Goal: Information Seeking & Learning: Learn about a topic

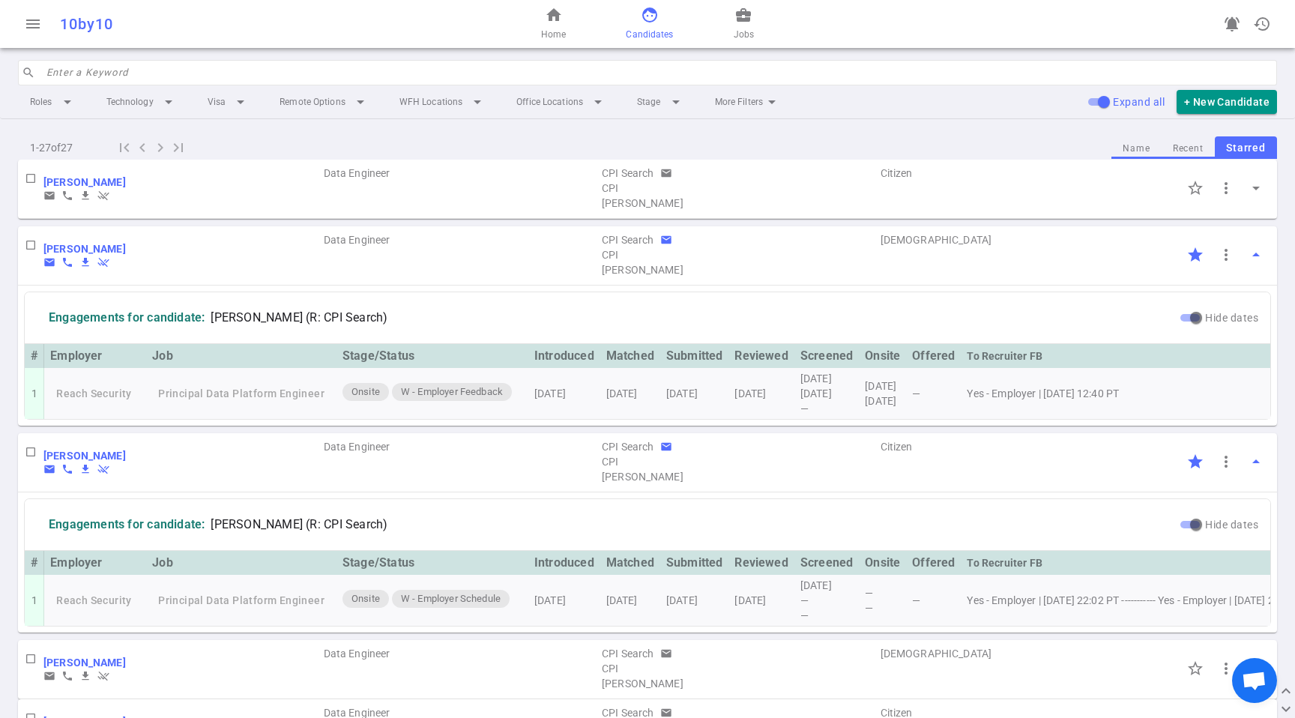
click at [710, 18] on div "home Home face Candidates business_center Jobs" at bounding box center [648, 24] width 420 height 48
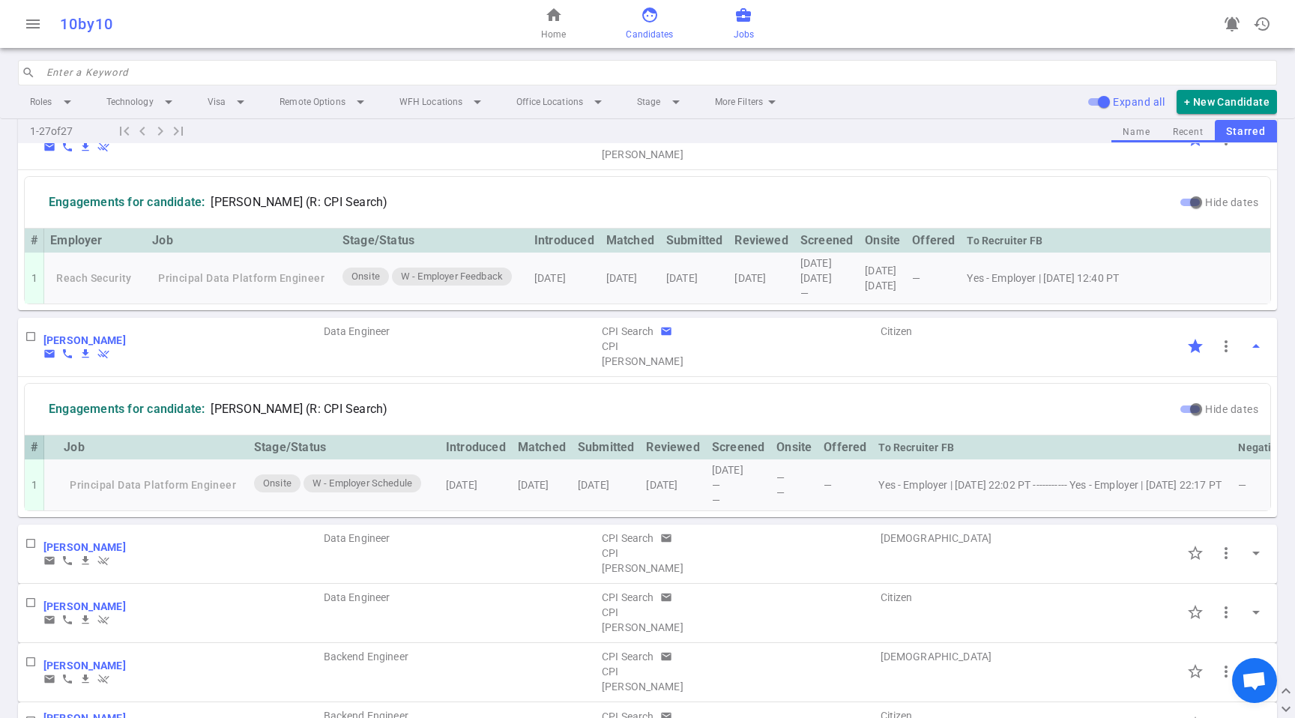
click at [744, 21] on span "business_center" at bounding box center [743, 15] width 18 height 18
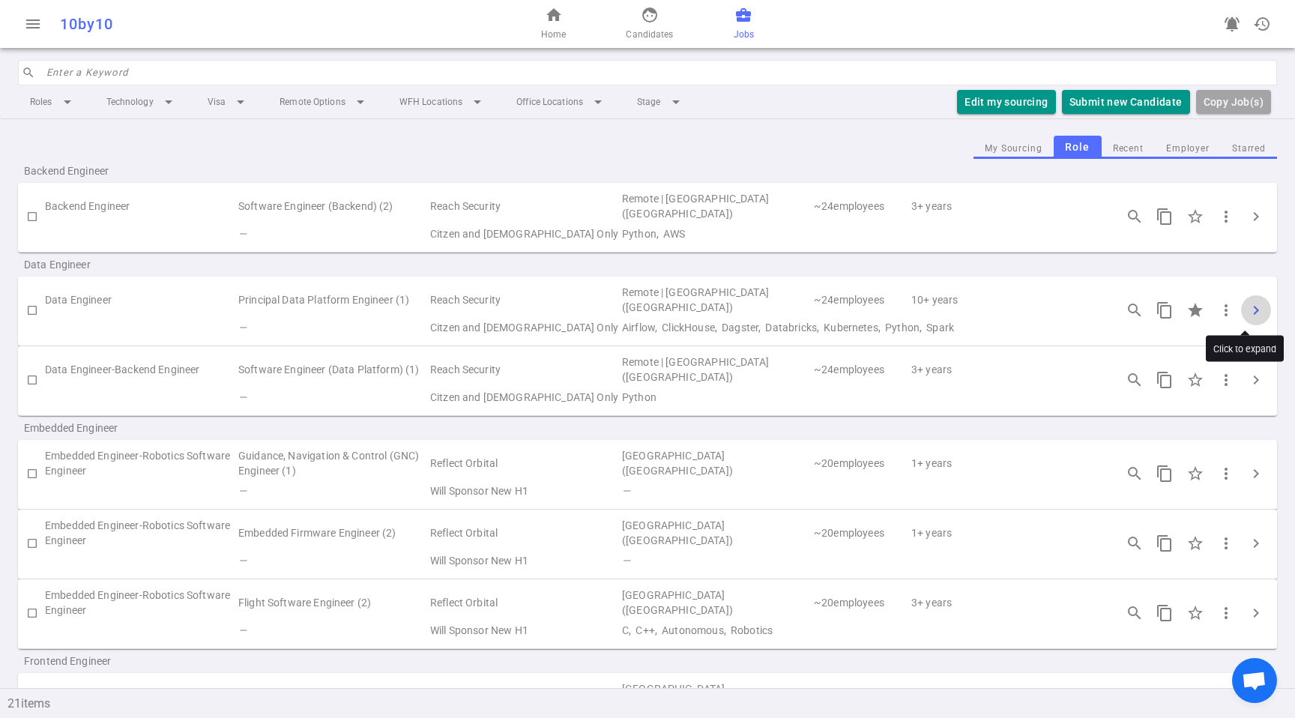
click at [1247, 306] on span "chevron_right" at bounding box center [1256, 310] width 18 height 18
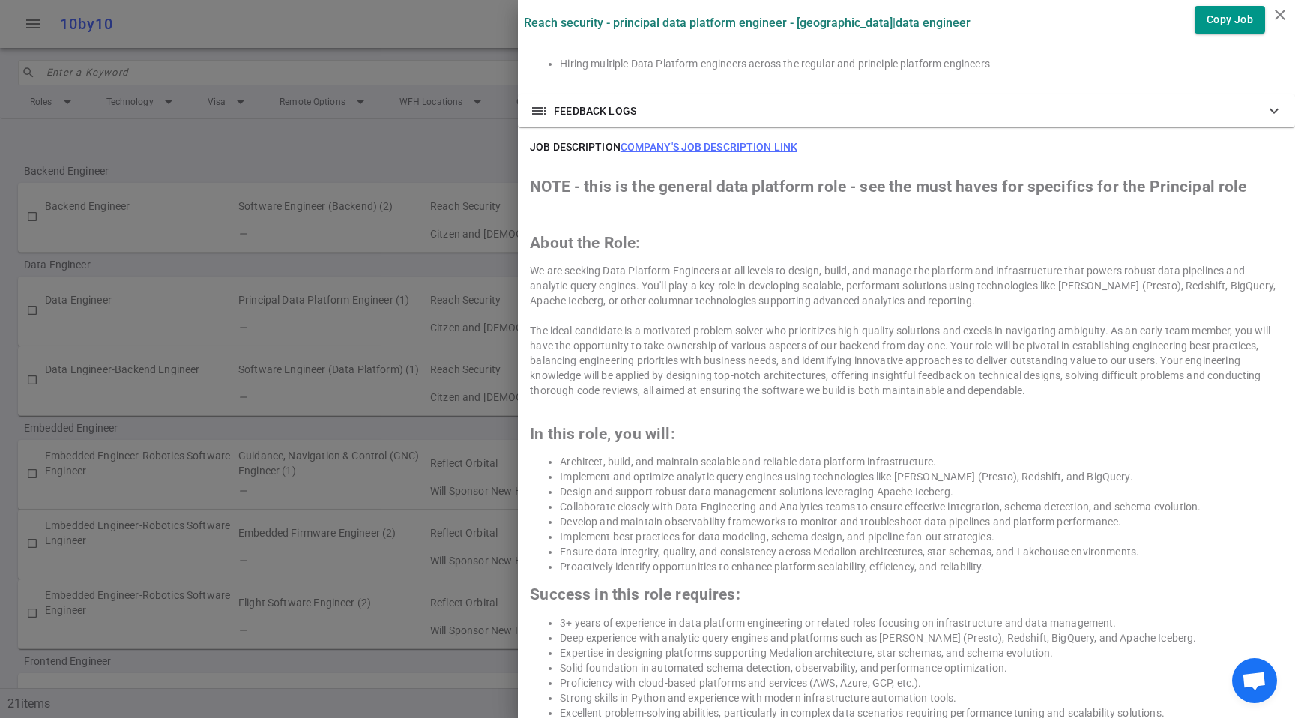
scroll to position [970, 0]
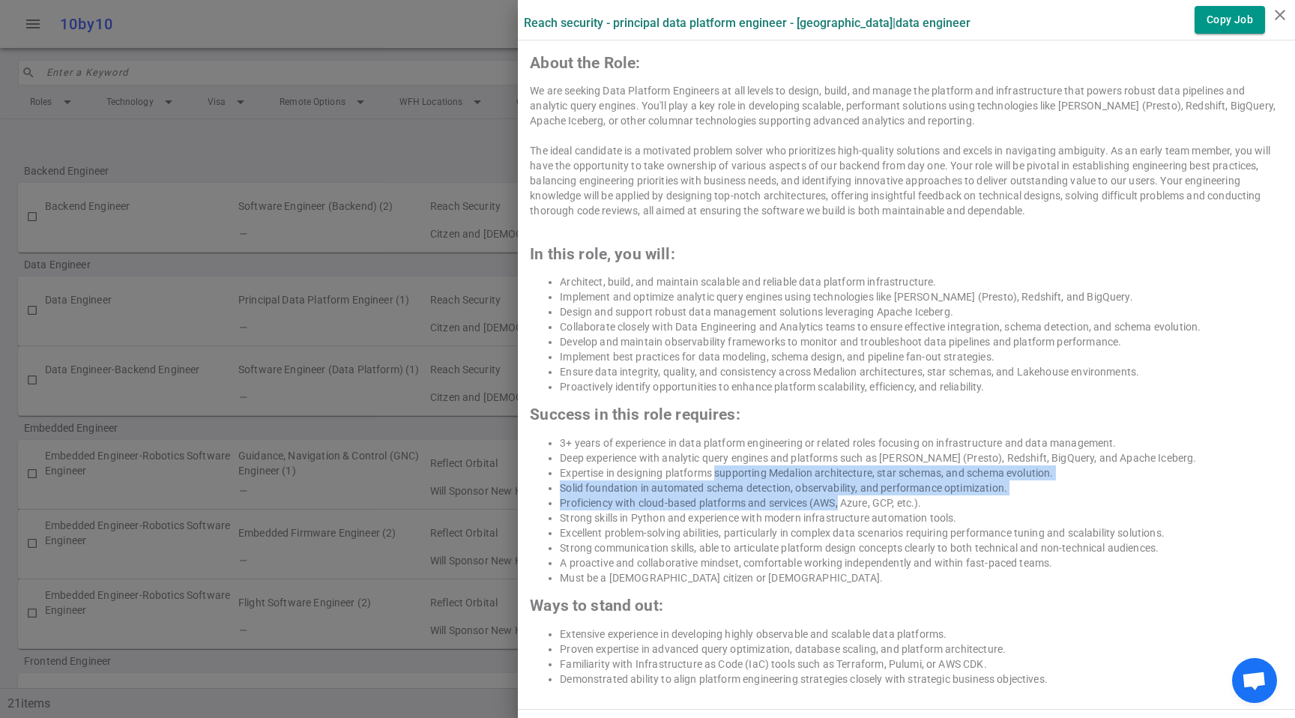
drag, startPoint x: 708, startPoint y: 467, endPoint x: 829, endPoint y: 501, distance: 125.5
click at [829, 501] on ul "3+ years of experience in data platform engineering or related roles focusing o…" at bounding box center [906, 510] width 753 height 150
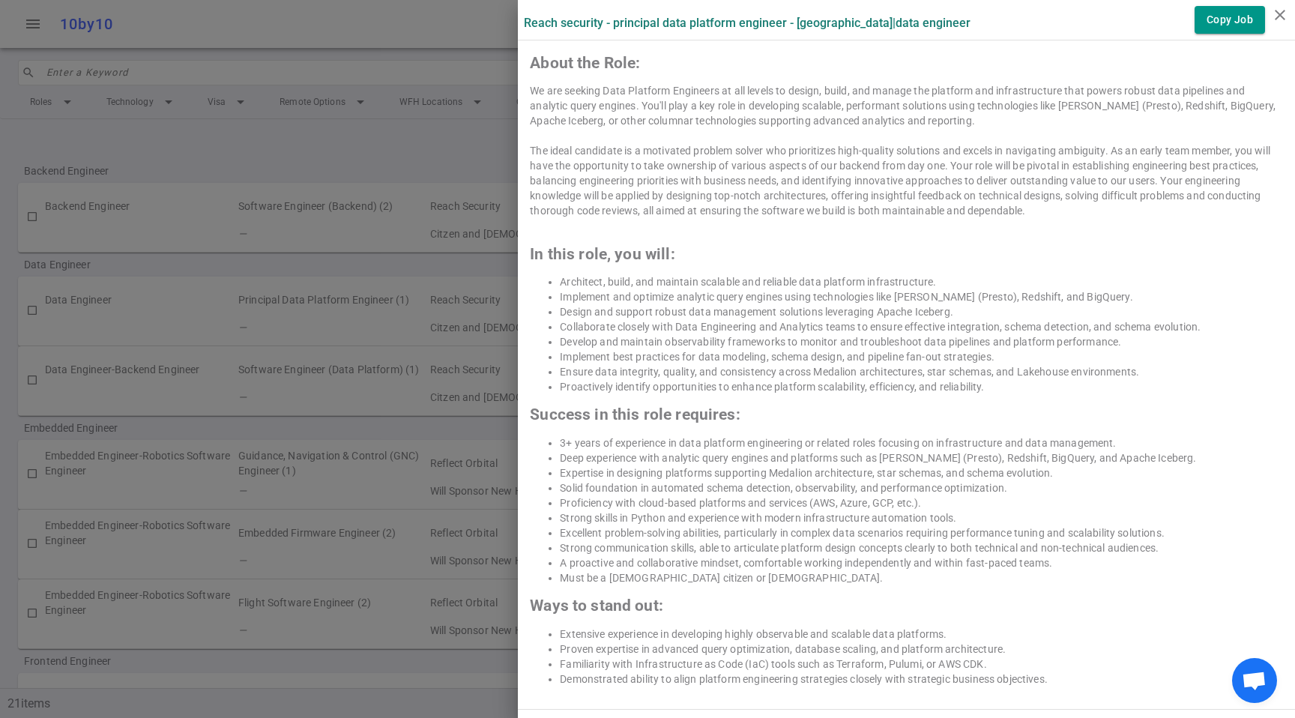
click at [826, 508] on li "Proficiency with cloud-based platforms and services (AWS, Azure, GCP, etc.)." at bounding box center [921, 502] width 723 height 15
click at [826, 483] on li "Solid foundation in automated schema detection, observability, and performance …" at bounding box center [921, 487] width 723 height 15
click at [825, 486] on li "Solid foundation in automated schema detection, observability, and performance …" at bounding box center [921, 487] width 723 height 15
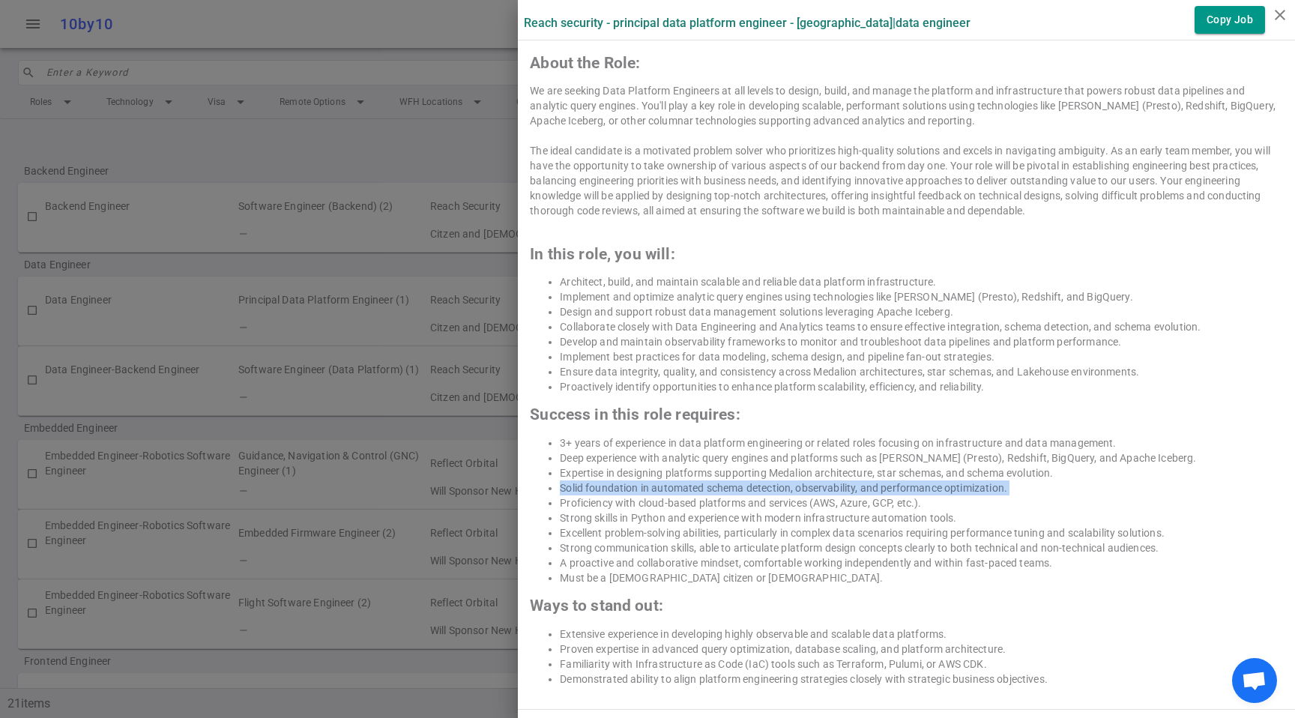
click at [753, 483] on li "Solid foundation in automated schema detection, observability, and performance …" at bounding box center [921, 487] width 723 height 15
click at [918, 485] on li "Solid foundation in automated schema detection, observability, and performance …" at bounding box center [921, 487] width 723 height 15
click at [934, 525] on li "Excellent problem-solving abilities, particularly in complex data scenarios req…" at bounding box center [921, 532] width 723 height 15
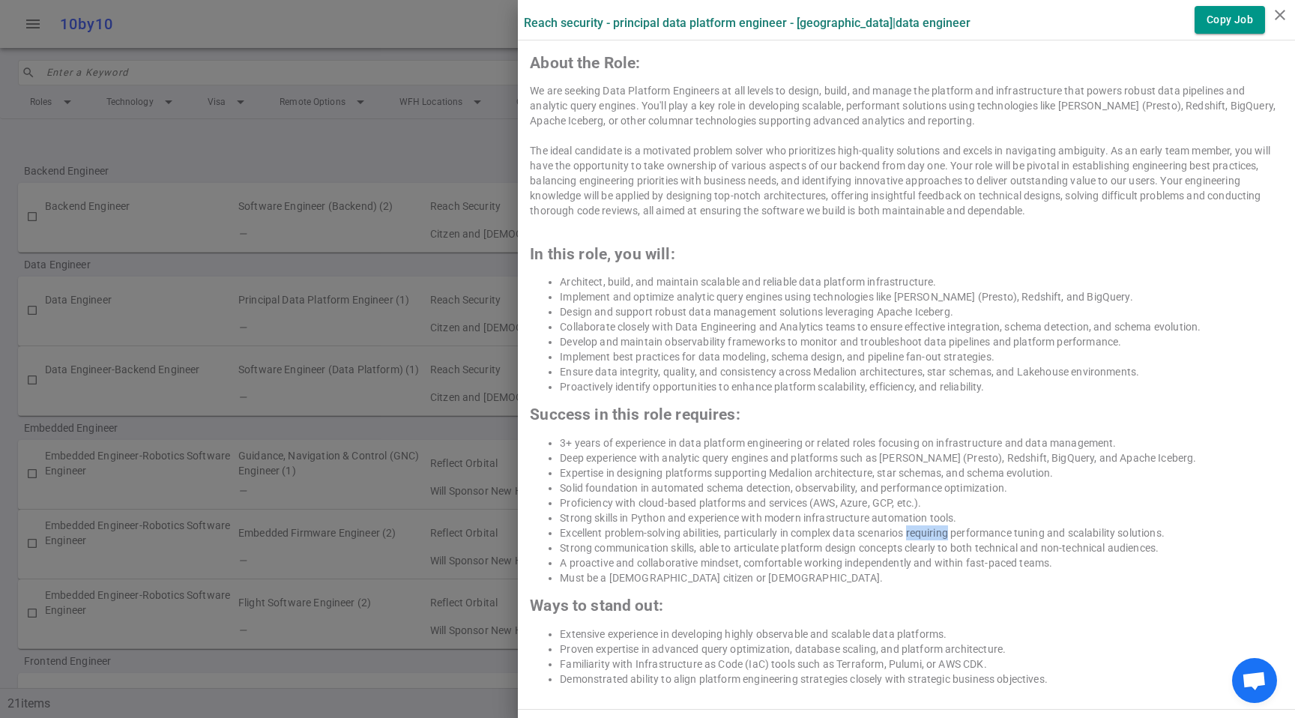
click at [934, 526] on li "Excellent problem-solving abilities, particularly in complex data scenarios req…" at bounding box center [921, 532] width 723 height 15
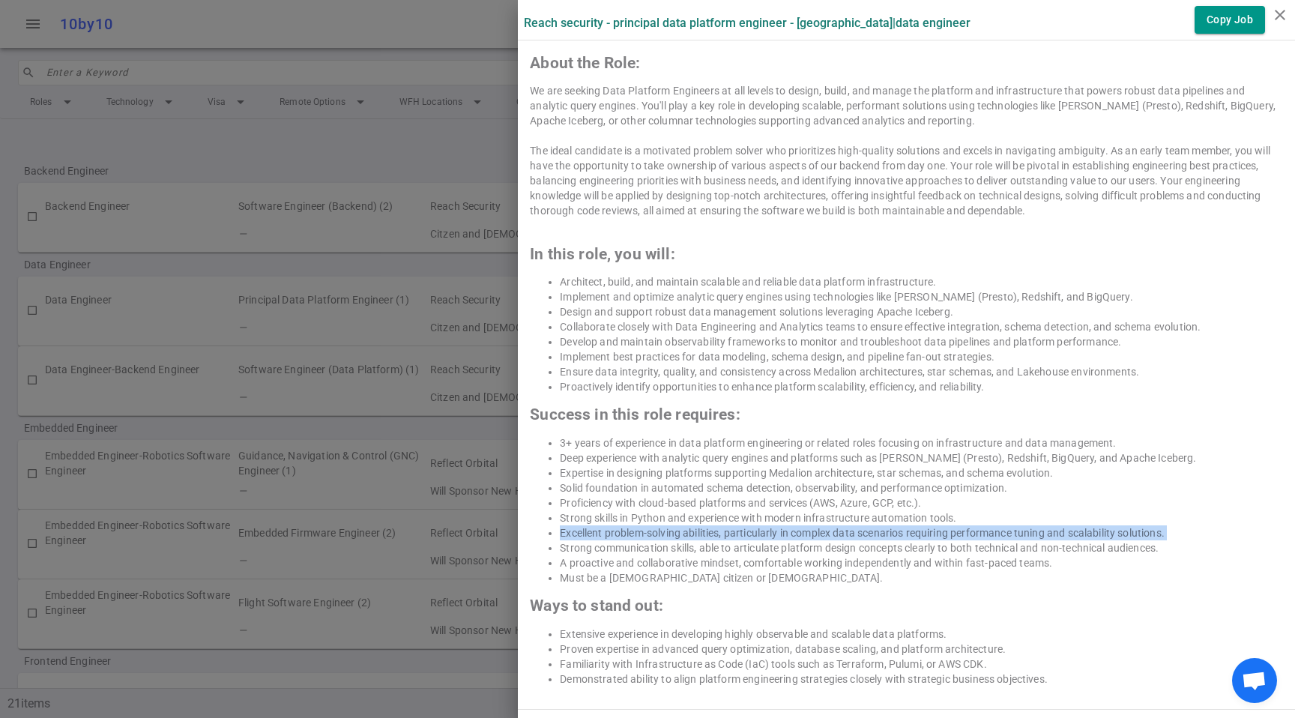
drag, startPoint x: 934, startPoint y: 526, endPoint x: 938, endPoint y: 545, distance: 20.0
click at [934, 526] on li "Excellent problem-solving abilities, particularly in complex data scenarios req…" at bounding box center [921, 532] width 723 height 15
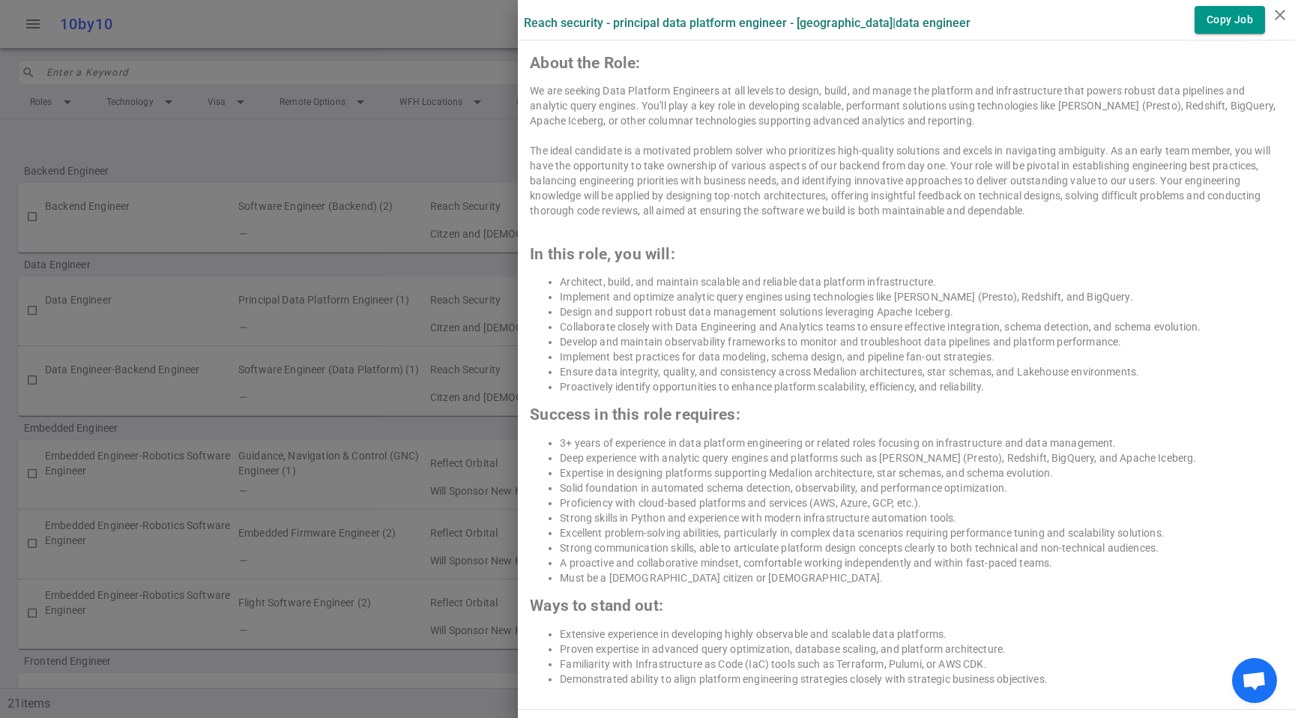
click at [946, 560] on li "A proactive and collaborative mindset, comfortable working independently and wi…" at bounding box center [921, 562] width 723 height 15
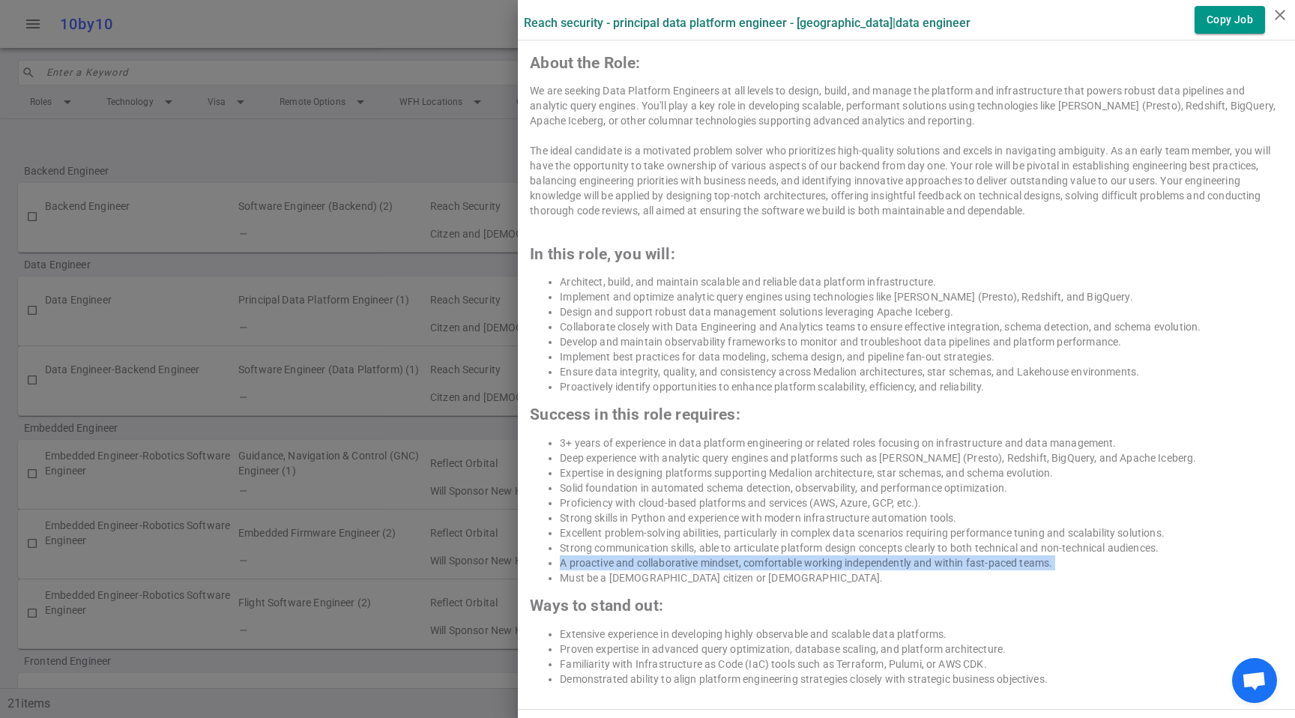
click at [946, 560] on li "A proactive and collaborative mindset, comfortable working independently and wi…" at bounding box center [921, 562] width 723 height 15
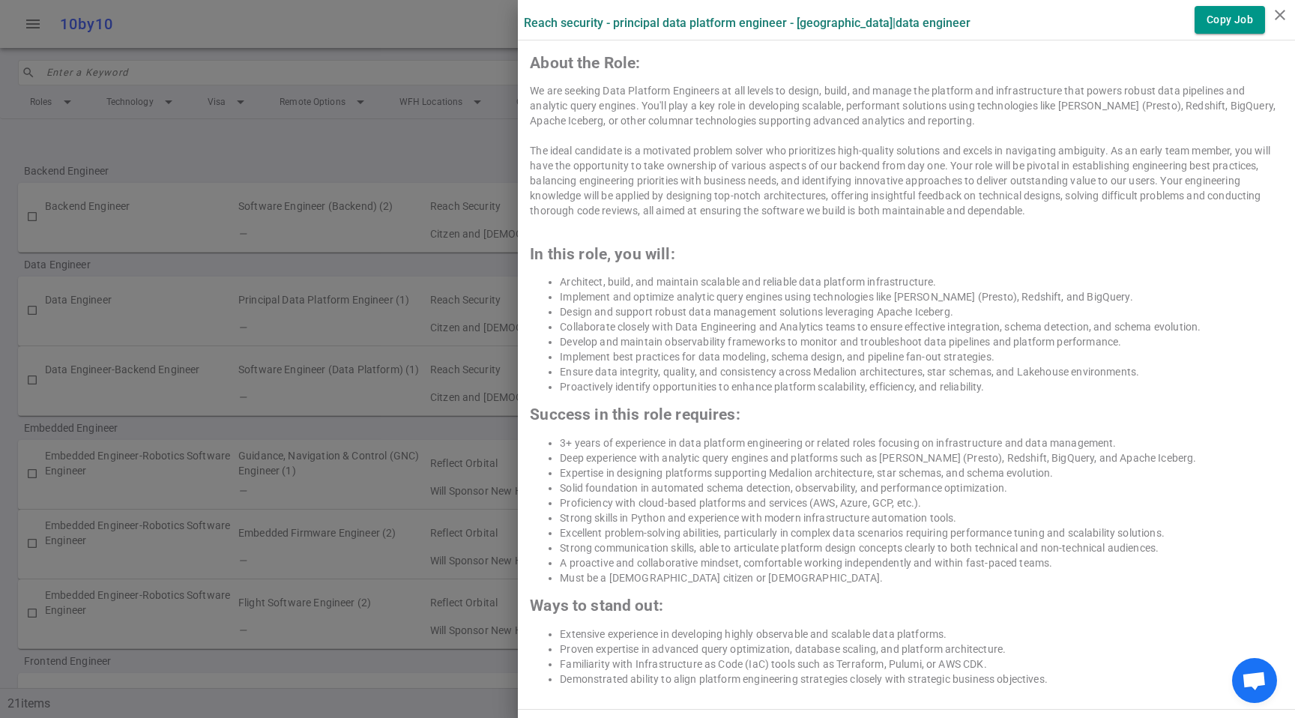
click at [973, 542] on li "Strong communication skills, able to articulate platform design concepts clearl…" at bounding box center [921, 547] width 723 height 15
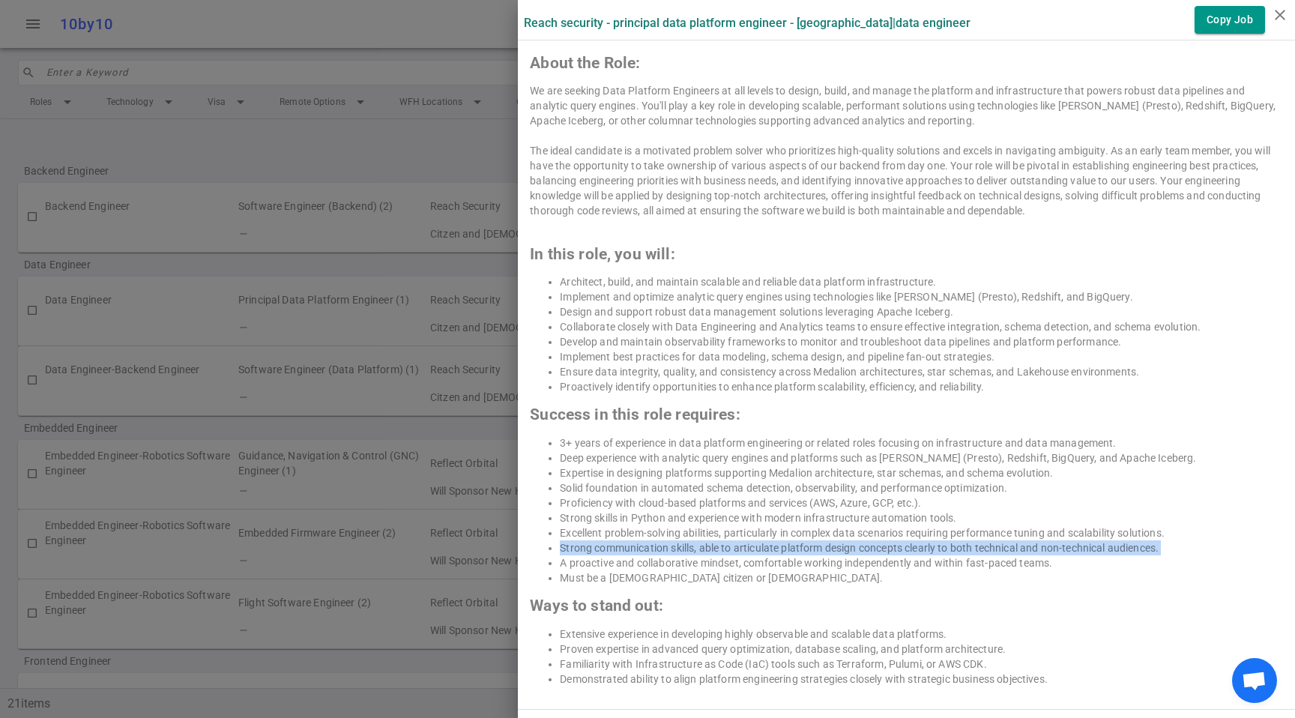
click at [973, 542] on li "Strong communication skills, able to articulate platform design concepts clearl…" at bounding box center [921, 547] width 723 height 15
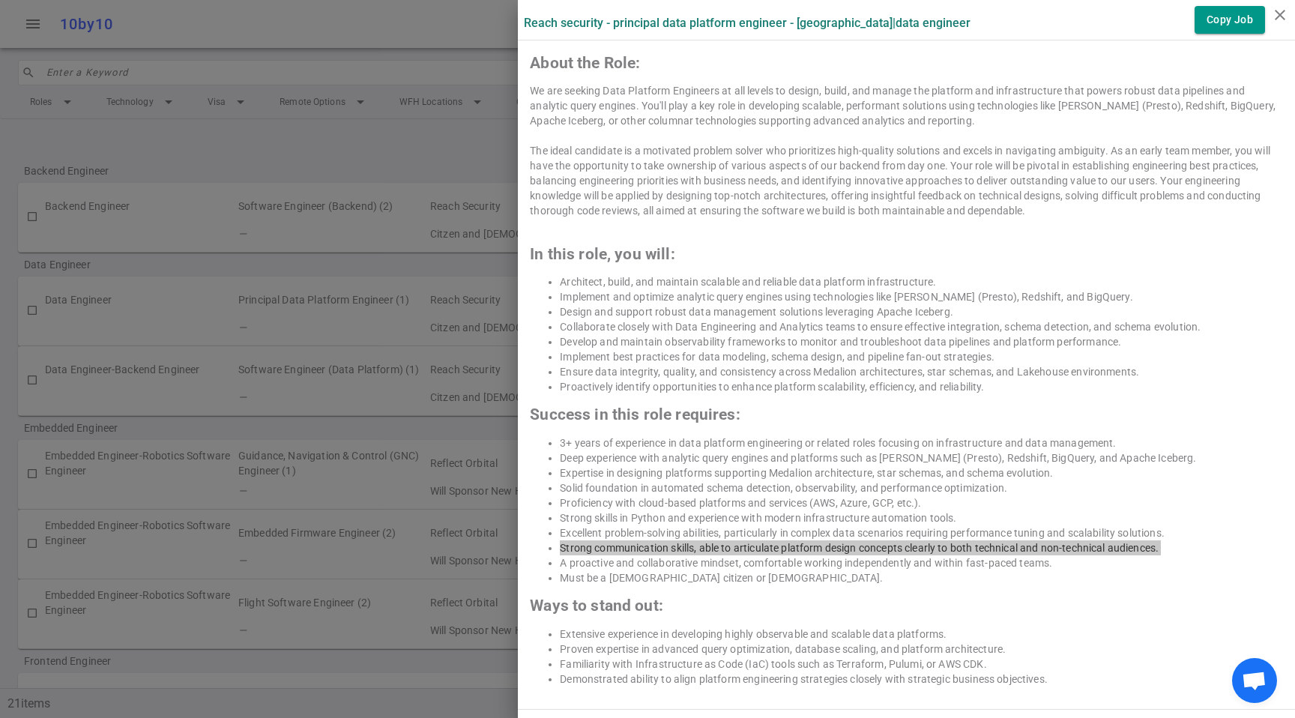
scroll to position [990, 0]
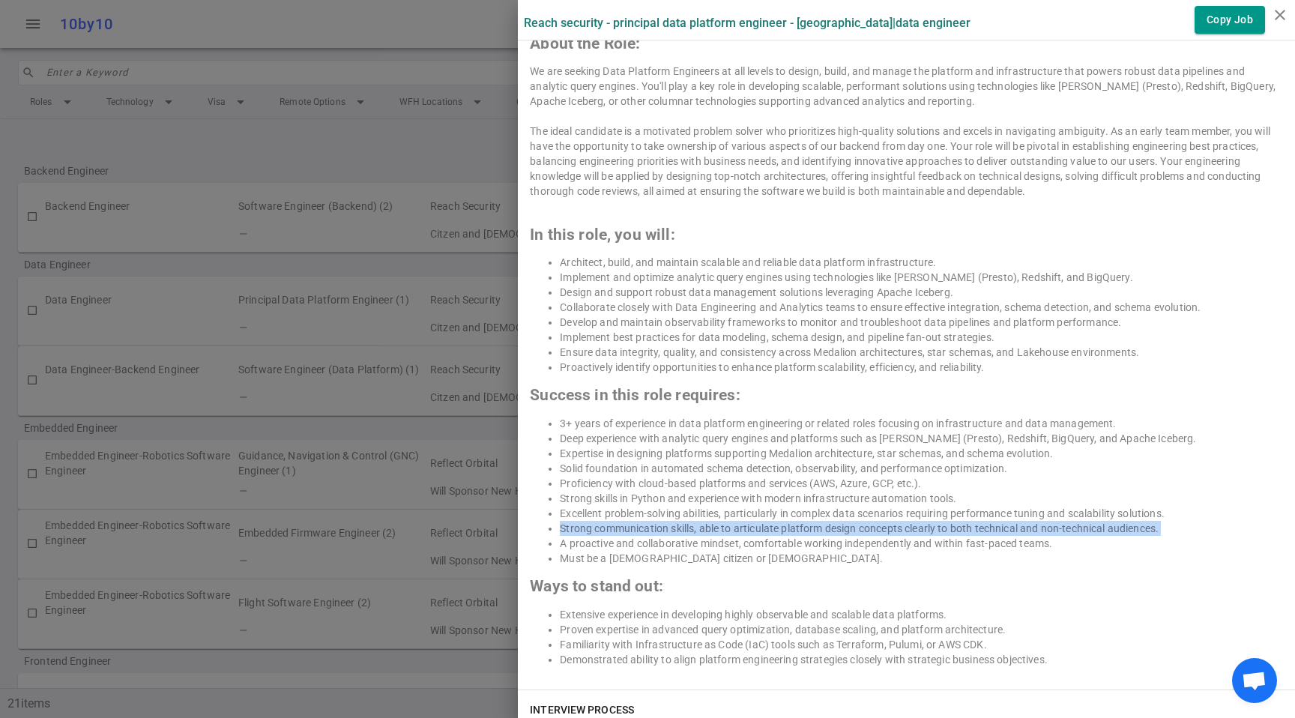
click at [771, 637] on li "Familiarity with Infrastructure as Code (IaC) tools such as Terraform, Pulumi, …" at bounding box center [921, 644] width 723 height 15
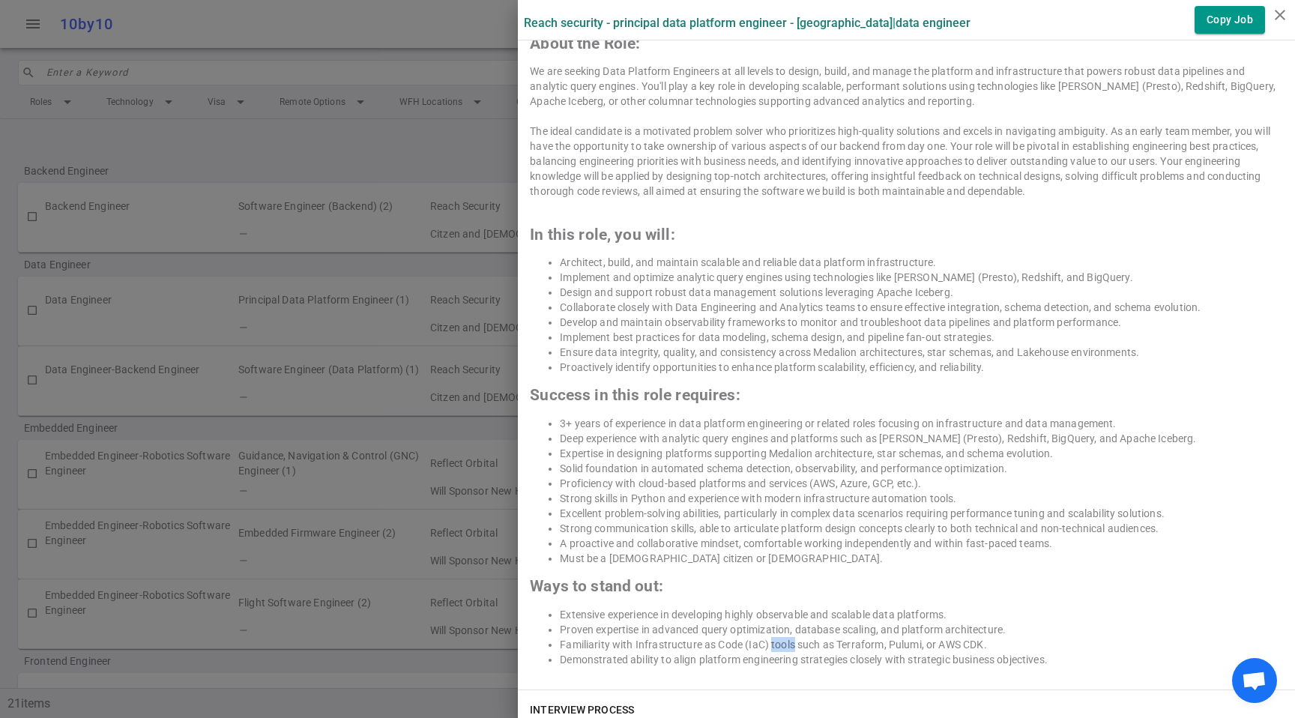
click at [771, 637] on li "Familiarity with Infrastructure as Code (IaC) tools such as Terraform, Pulumi, …" at bounding box center [921, 644] width 723 height 15
click at [780, 325] on li "Develop and maintain observability frameworks to monitor and troubleshoot data …" at bounding box center [921, 322] width 723 height 15
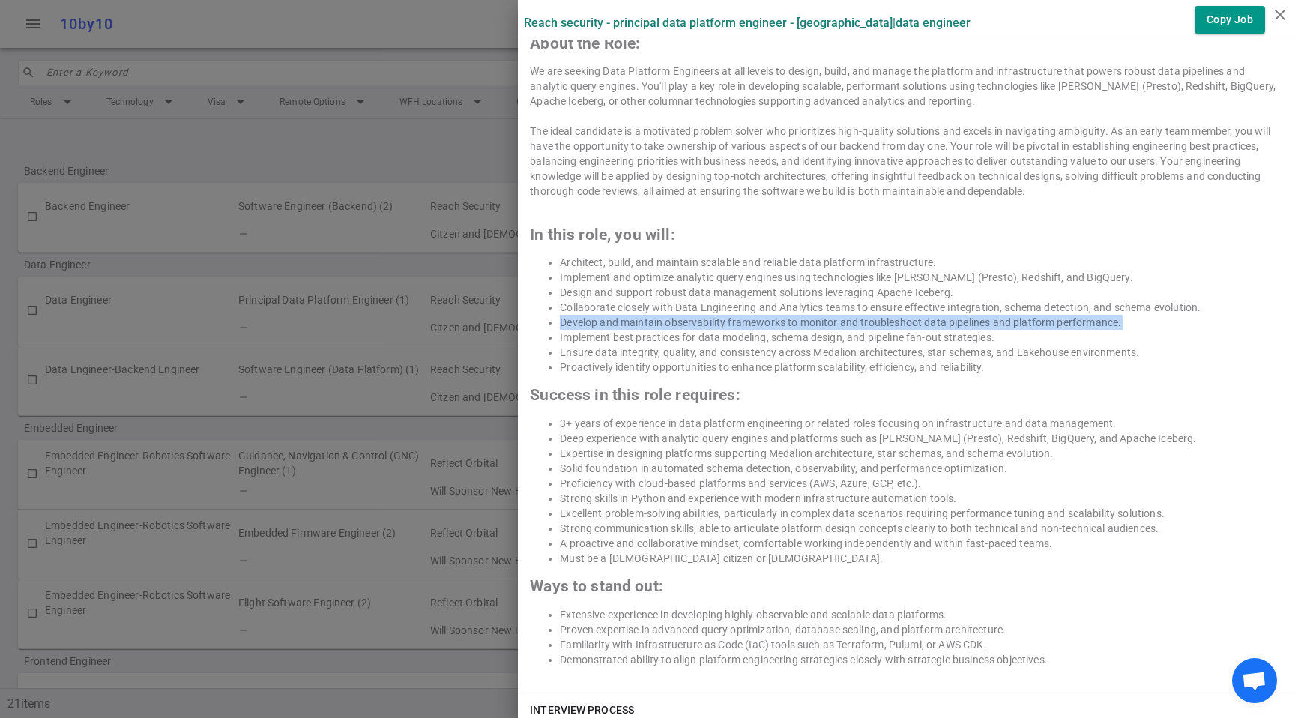
click at [780, 325] on li "Develop and maintain observability frameworks to monitor and troubleshoot data …" at bounding box center [921, 322] width 723 height 15
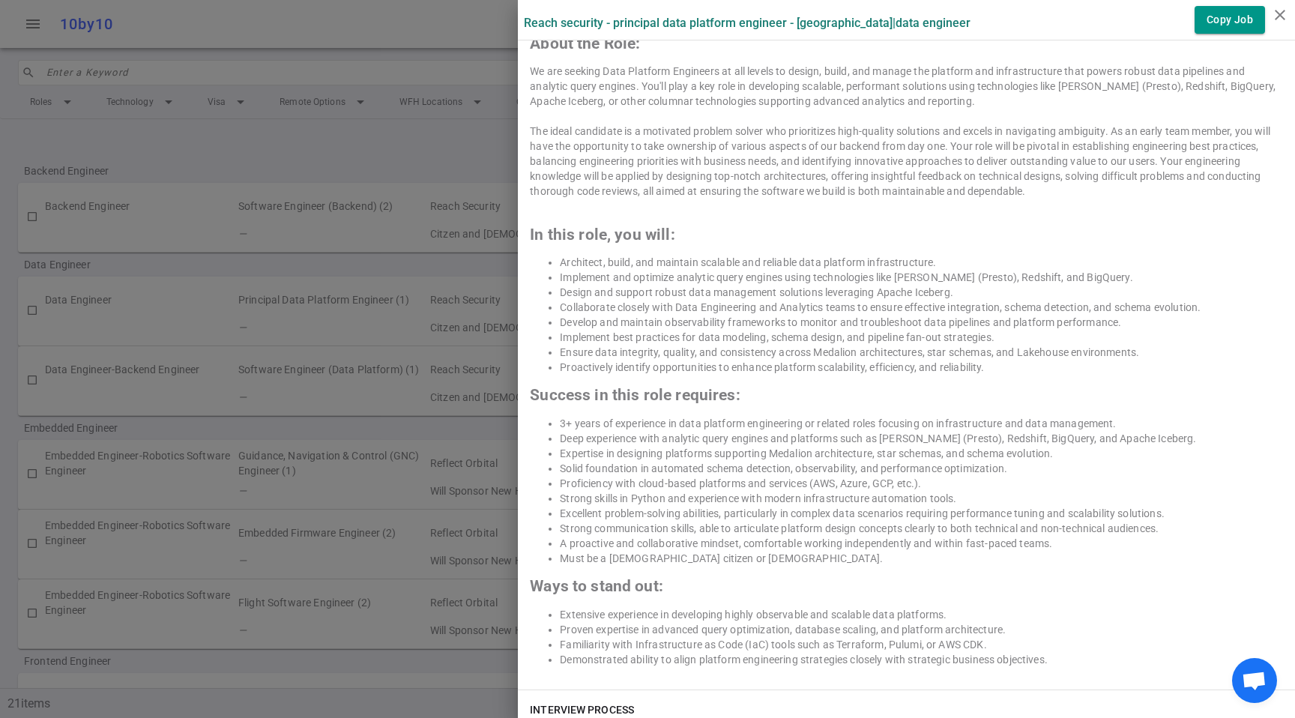
click at [942, 286] on li "Design and support robust data management solutions leveraging Apache Iceberg." at bounding box center [921, 292] width 723 height 15
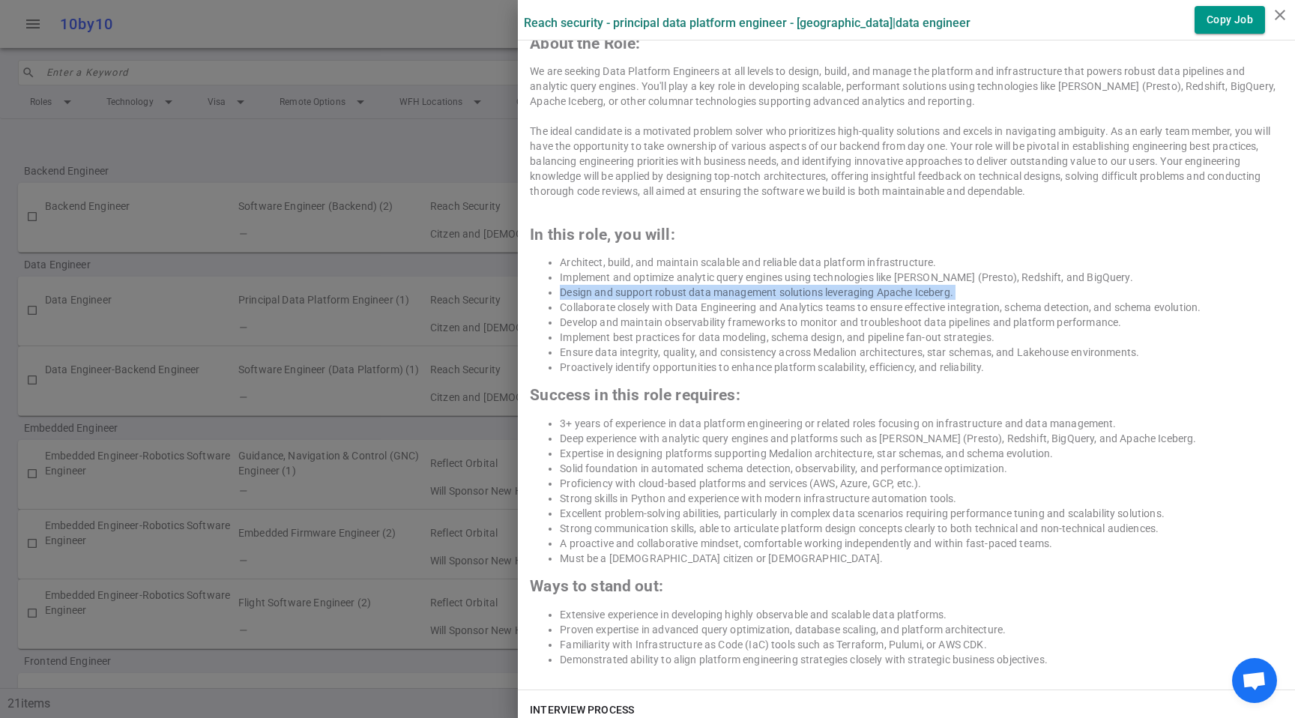
click at [942, 286] on li "Design and support robust data management solutions leveraging Apache Iceberg." at bounding box center [921, 292] width 723 height 15
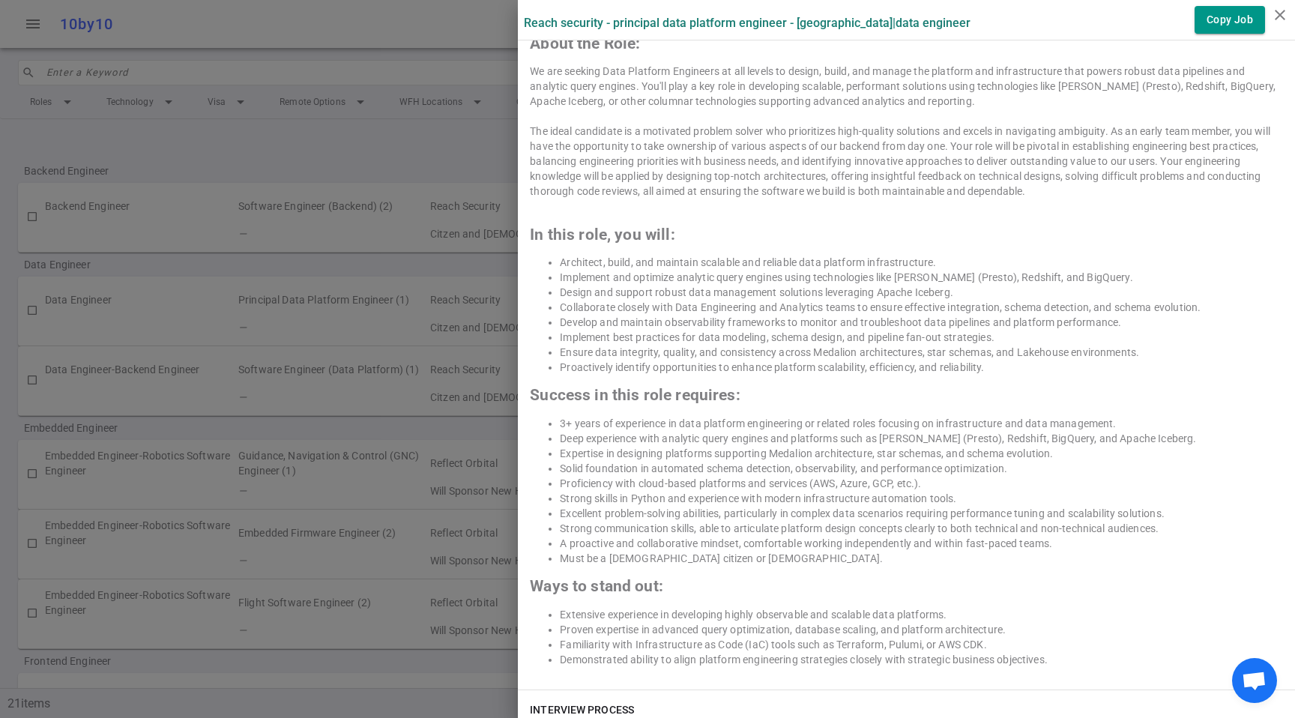
click at [937, 330] on li "Implement best practices for data modeling, schema design, and pipeline fan-out…" at bounding box center [921, 337] width 723 height 15
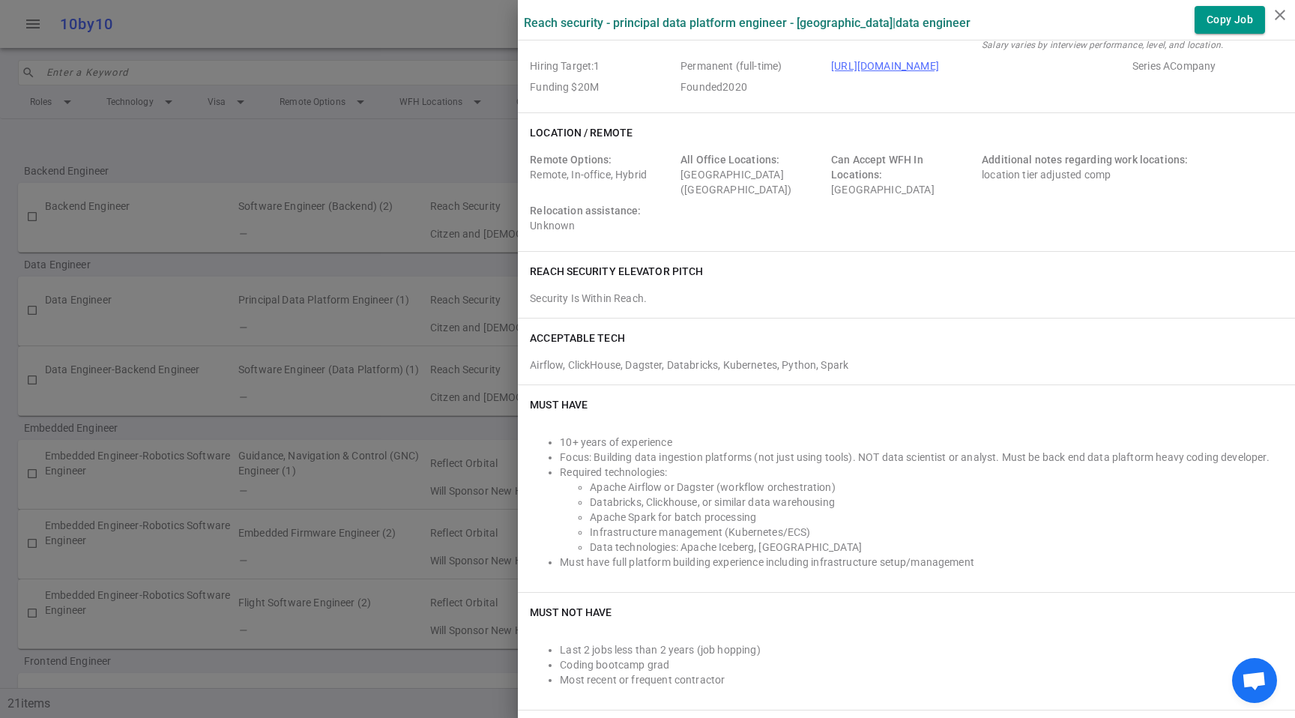
scroll to position [164, 0]
